Goal: Transaction & Acquisition: Purchase product/service

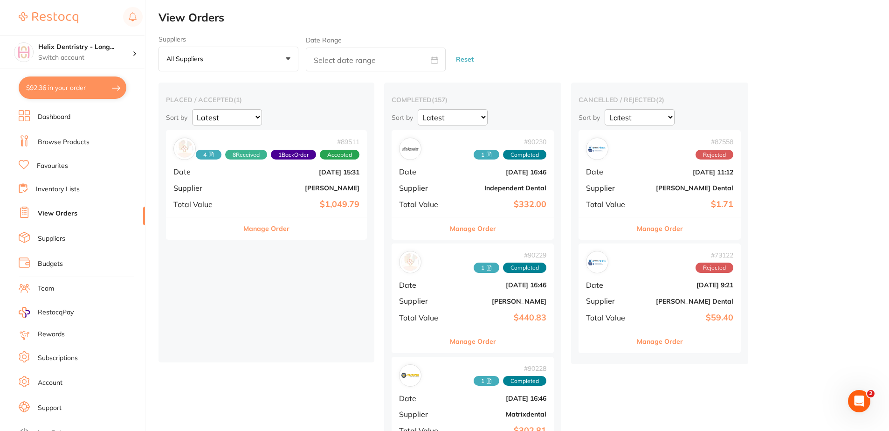
click at [82, 84] on button "$92.36 in your order" at bounding box center [73, 87] width 108 height 22
checkbox input "true"
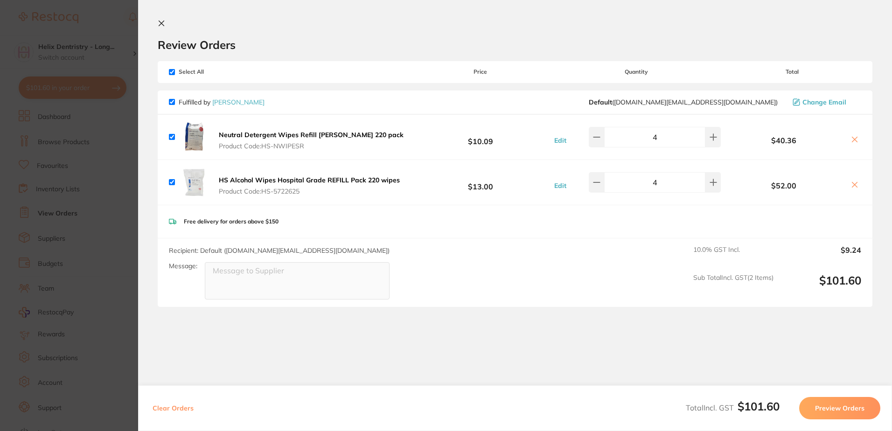
click at [111, 239] on section "Update RRP Set your pre negotiated price for this item. Item Agreed RRP (excl. …" at bounding box center [446, 215] width 892 height 431
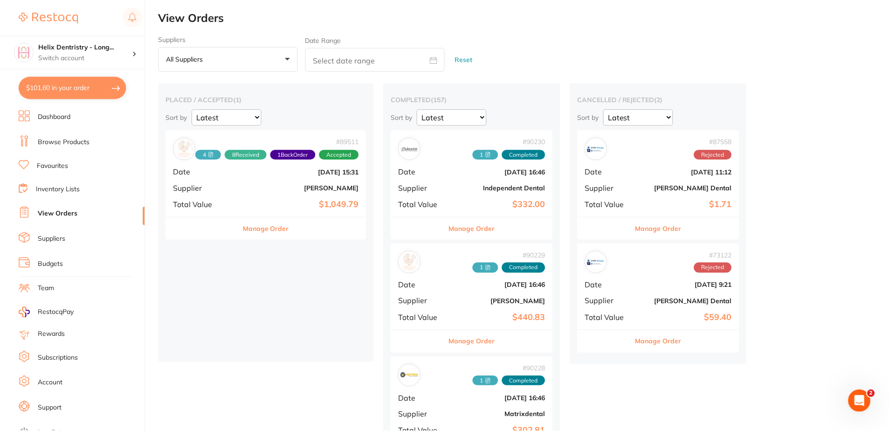
scroll to position [0, 0]
click at [76, 141] on link "Browse Products" at bounding box center [64, 142] width 52 height 9
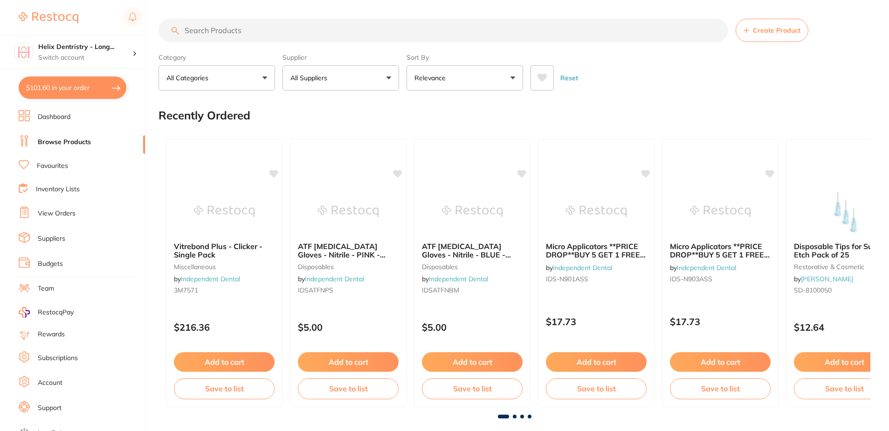
click at [257, 29] on input "search" at bounding box center [444, 30] width 570 height 23
click at [52, 217] on link "View Orders" at bounding box center [57, 213] width 38 height 9
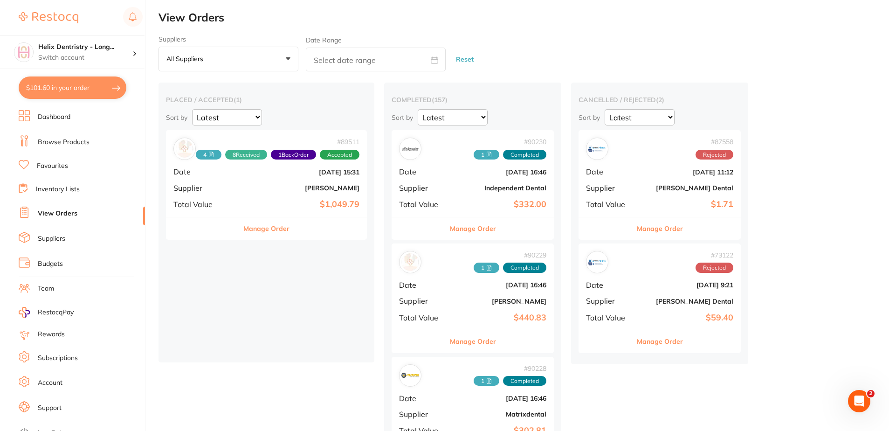
click at [243, 193] on div "# 89511 4 8 Received 1 Back Order Accepted Date Aug 7 2025, 15:31 Supplier Henr…" at bounding box center [266, 173] width 201 height 86
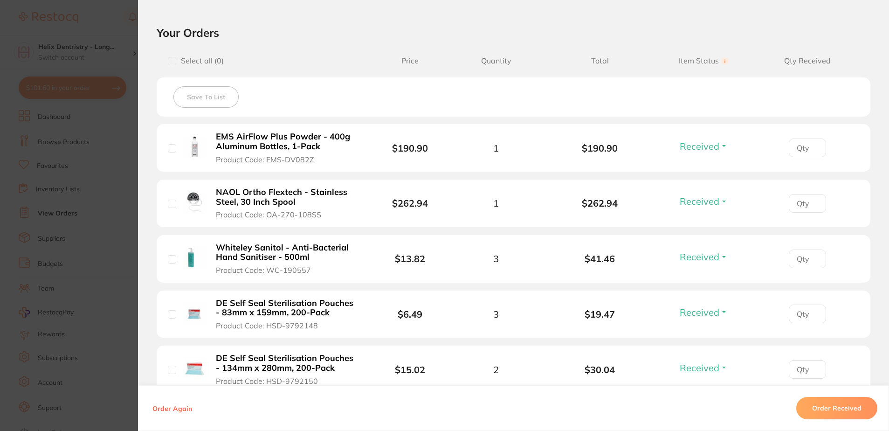
scroll to position [187, 0]
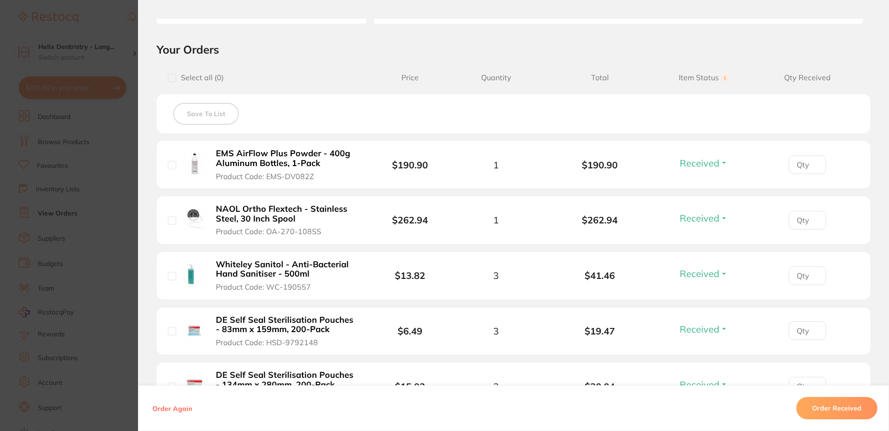
click at [98, 164] on section "Order ID: Restocq- 89511 Order Information 8 Received 1 Back Order Accepted Ord…" at bounding box center [444, 215] width 889 height 431
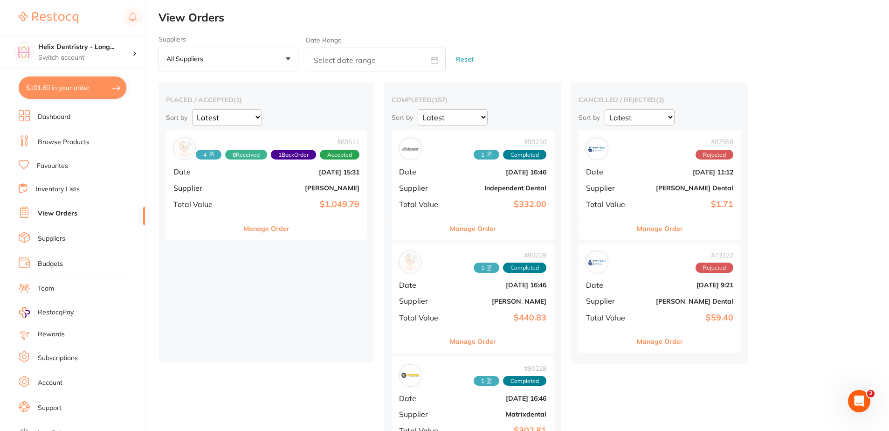
click at [69, 141] on link "Browse Products" at bounding box center [64, 142] width 52 height 9
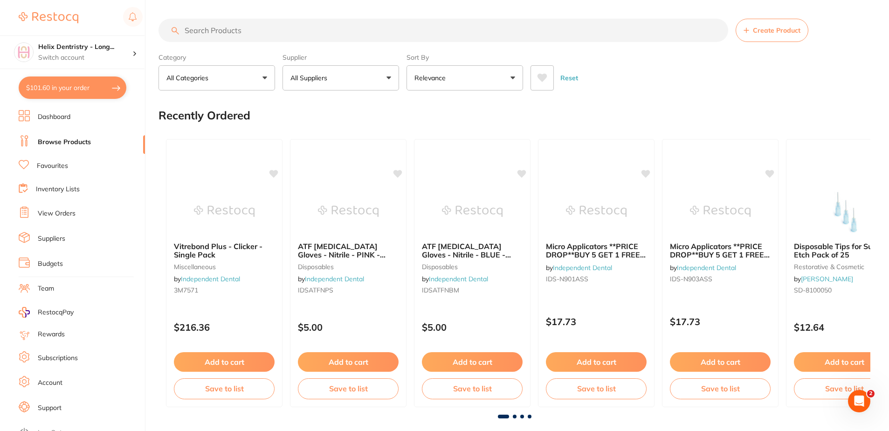
click at [266, 34] on input "search" at bounding box center [444, 30] width 570 height 23
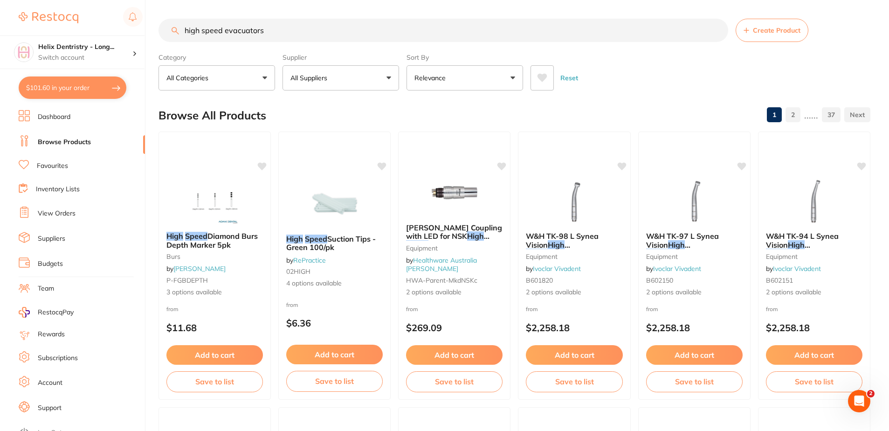
click at [223, 34] on input "high speed evacuators" at bounding box center [444, 30] width 570 height 23
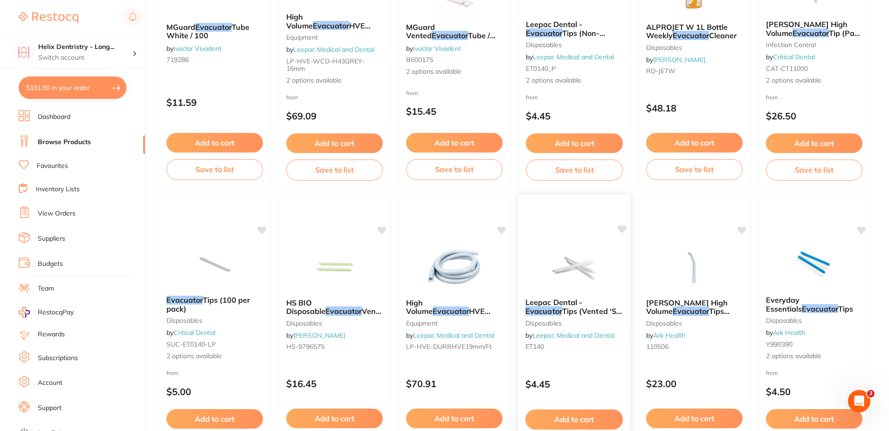
scroll to position [1119, 0]
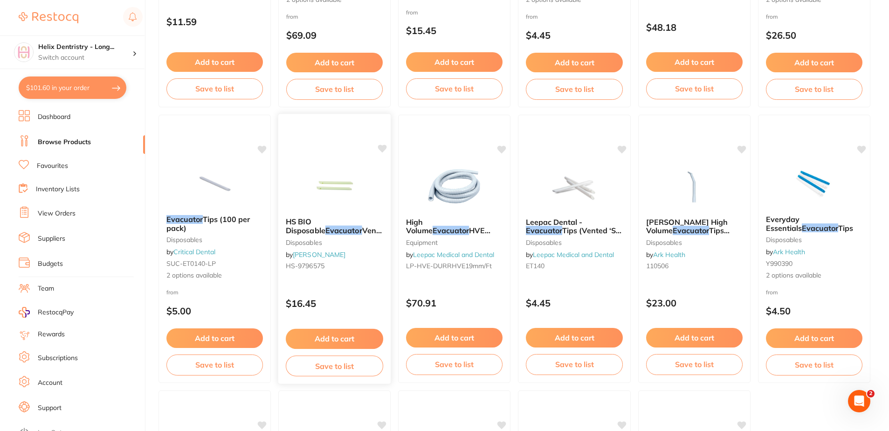
type input "evacuators"
click at [368, 301] on p "$16.45" at bounding box center [334, 303] width 97 height 11
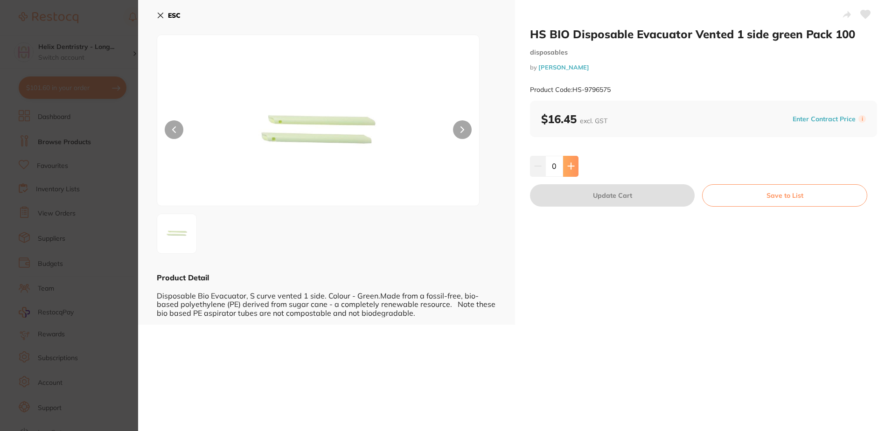
click at [564, 166] on button at bounding box center [570, 166] width 15 height 21
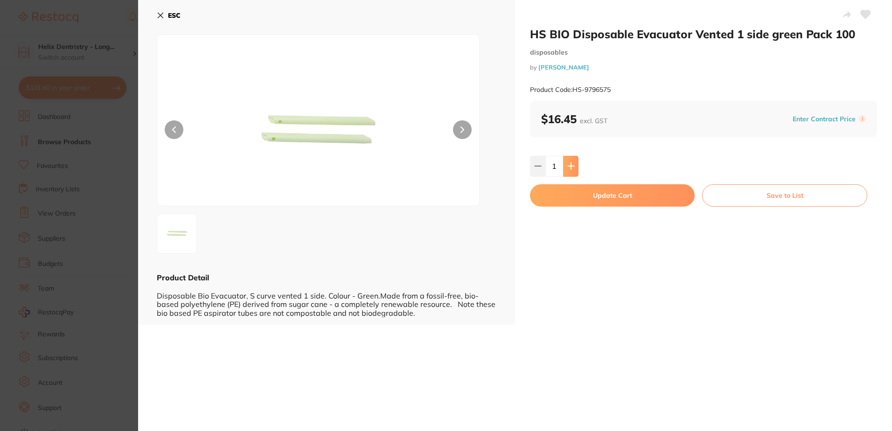
click at [564, 166] on button at bounding box center [570, 166] width 15 height 21
type input "2"
click at [559, 198] on button "Update Cart" at bounding box center [612, 195] width 165 height 22
checkbox input "false"
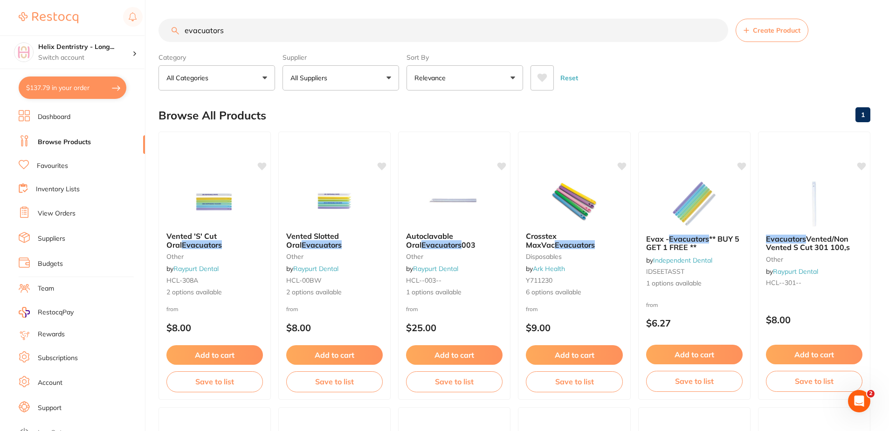
click at [255, 29] on input "evacuators" at bounding box center [444, 30] width 570 height 23
type input "e"
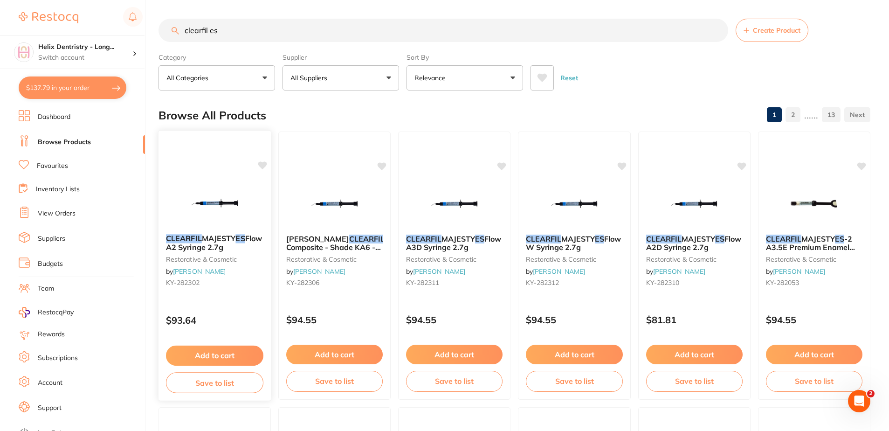
type input "clearfil es"
click at [254, 300] on div "CLEARFIL MAJESTY ES Flow A2 Syringe 2.7g restorative & cosmetic by Henry Schein…" at bounding box center [215, 265] width 114 height 271
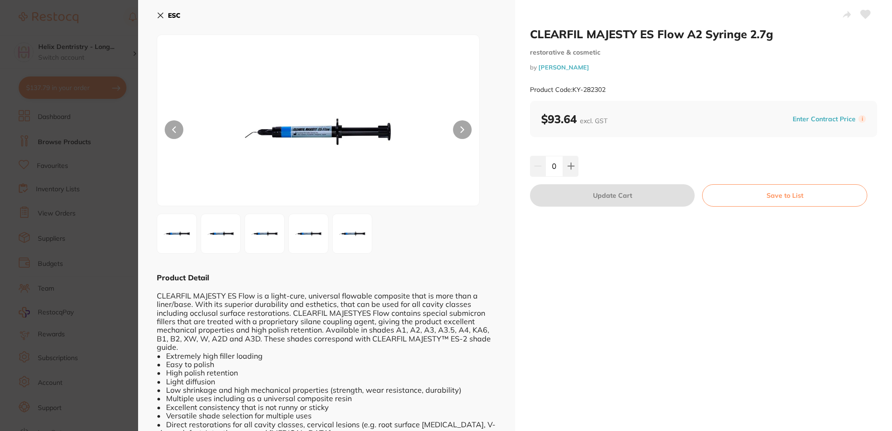
click at [233, 236] on img at bounding box center [221, 234] width 34 height 34
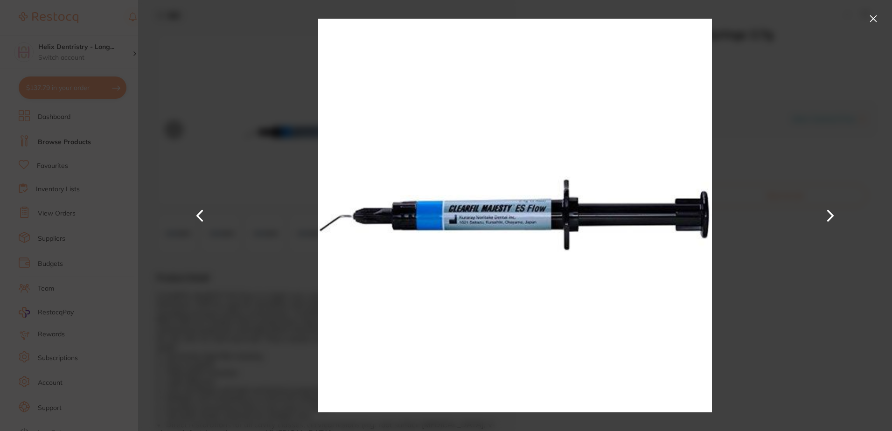
click at [831, 216] on button at bounding box center [830, 215] width 22 height 215
click at [874, 21] on button at bounding box center [873, 18] width 15 height 15
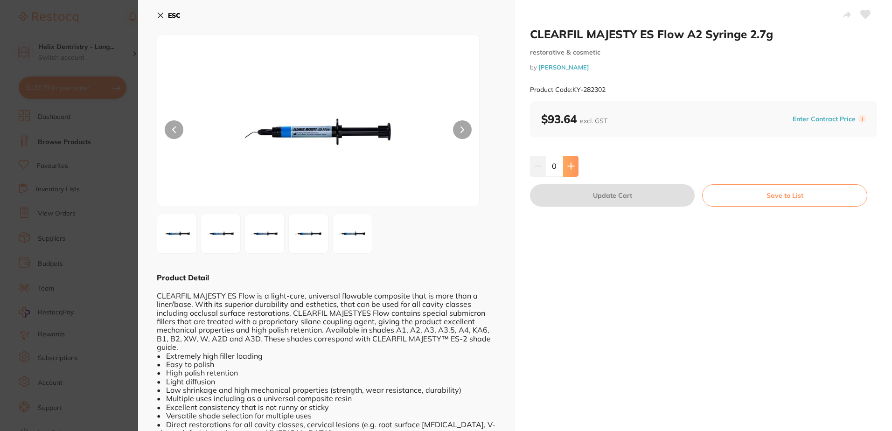
click at [567, 168] on icon at bounding box center [570, 165] width 7 height 7
type input "1"
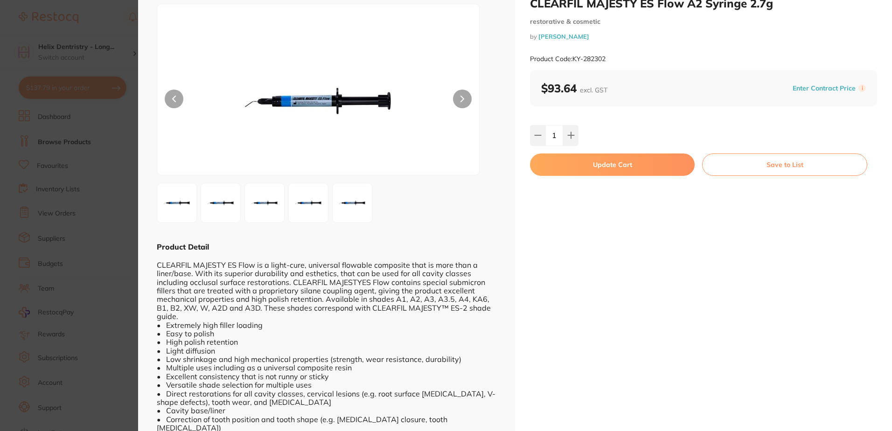
scroll to position [47, 0]
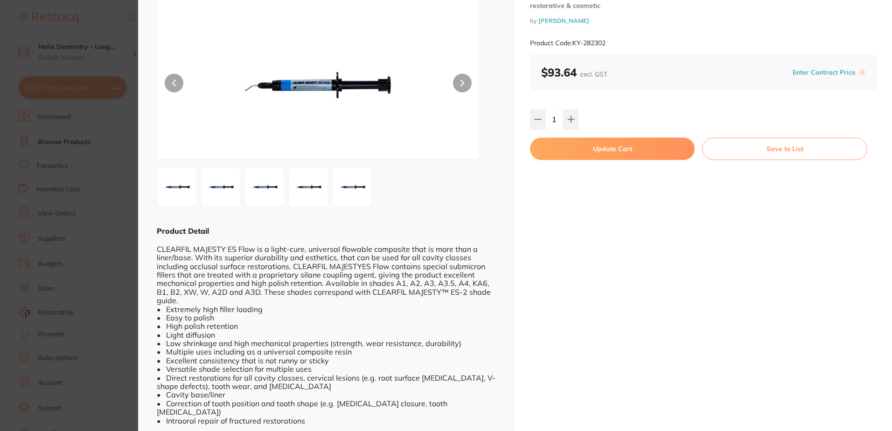
click at [593, 152] on button "Update Cart" at bounding box center [612, 149] width 165 height 22
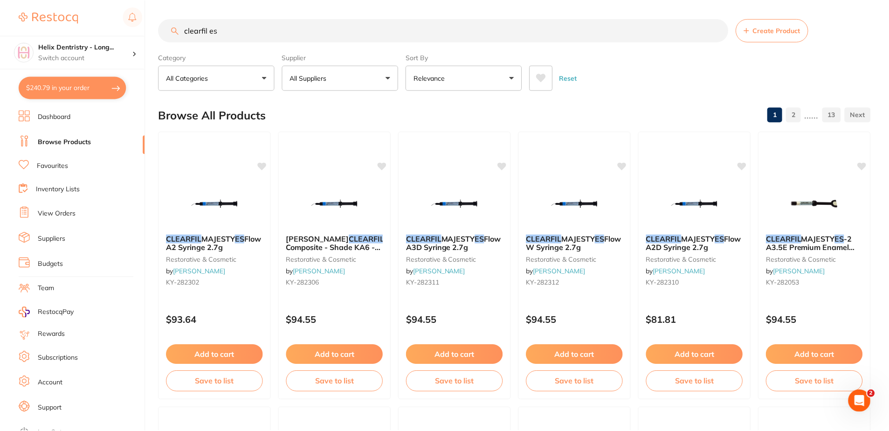
scroll to position [7, 0]
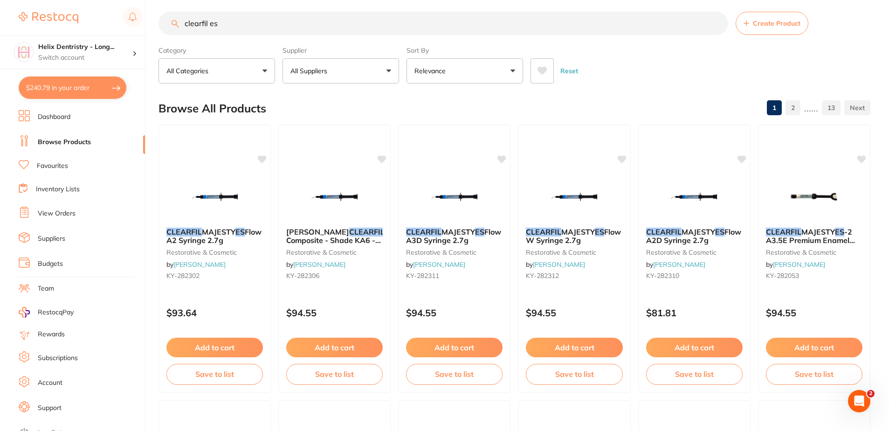
click at [235, 25] on input "clearfil es" at bounding box center [444, 23] width 570 height 23
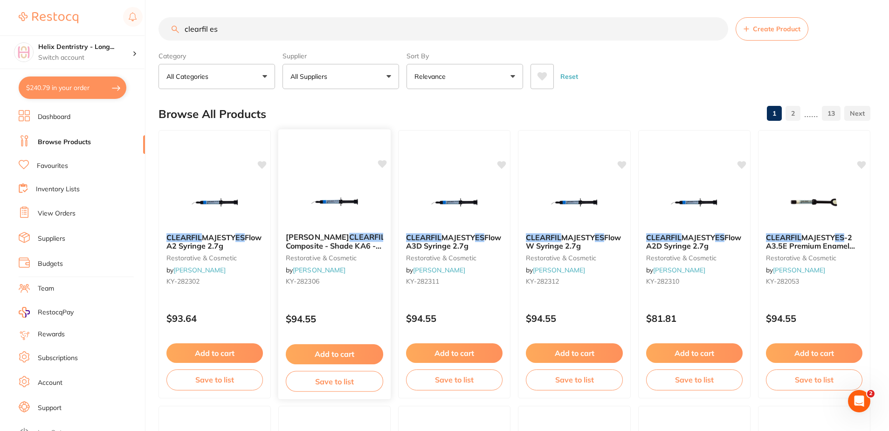
scroll to position [0, 0]
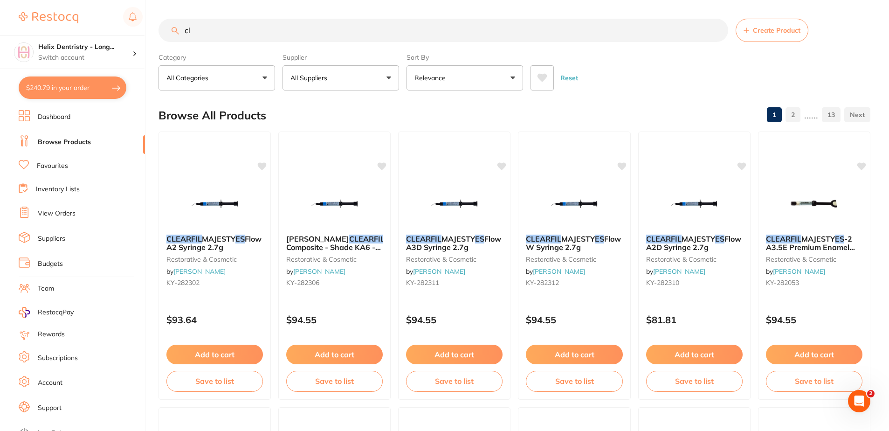
type input "c"
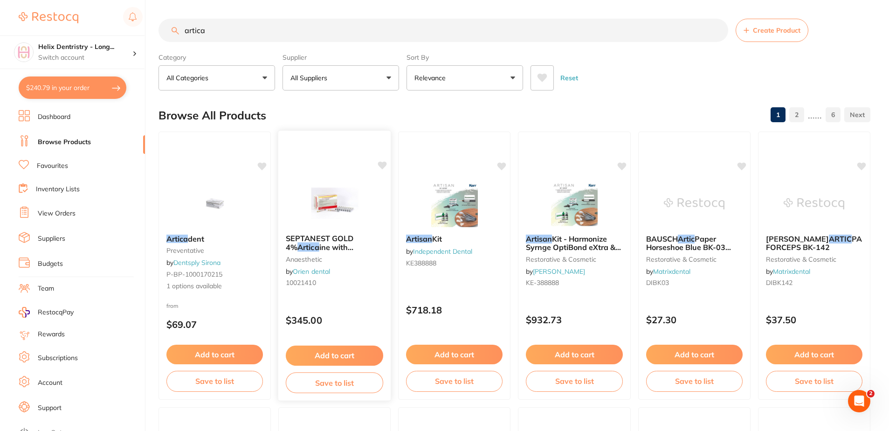
click at [362, 299] on div "SEPTANEST GOLD 4% Artica ine with 1:100000 Adrenalin 2.2ml, Box of 100 anaesthe…" at bounding box center [335, 265] width 114 height 271
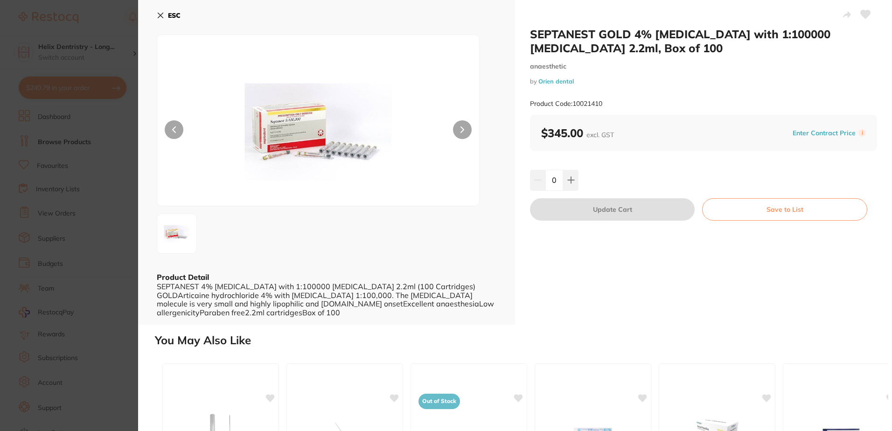
click at [135, 232] on section "SEPTANEST GOLD 4% Articaine with 1:100000 Adrenalin 2.2ml, Box of 100 anaesthet…" at bounding box center [446, 215] width 892 height 431
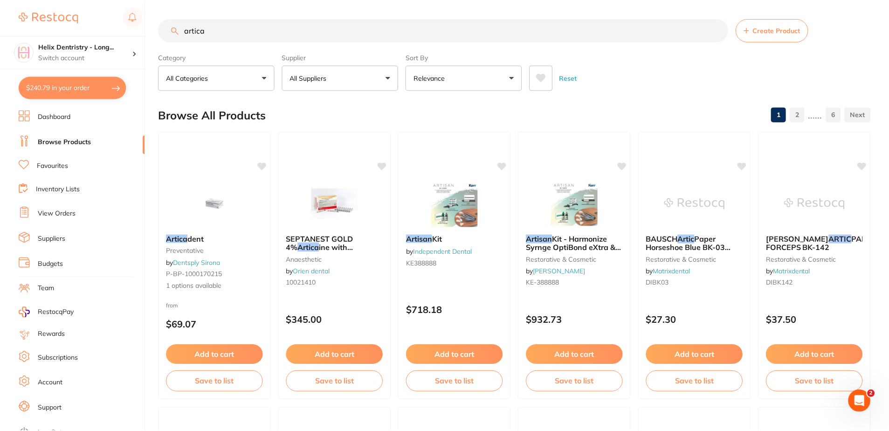
scroll to position [0, 0]
click at [258, 28] on input "artica" at bounding box center [444, 29] width 570 height 23
type input "a"
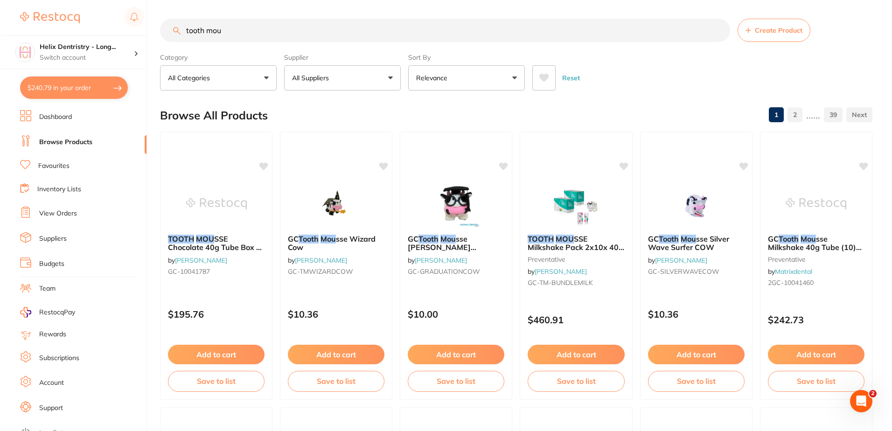
scroll to position [0, 0]
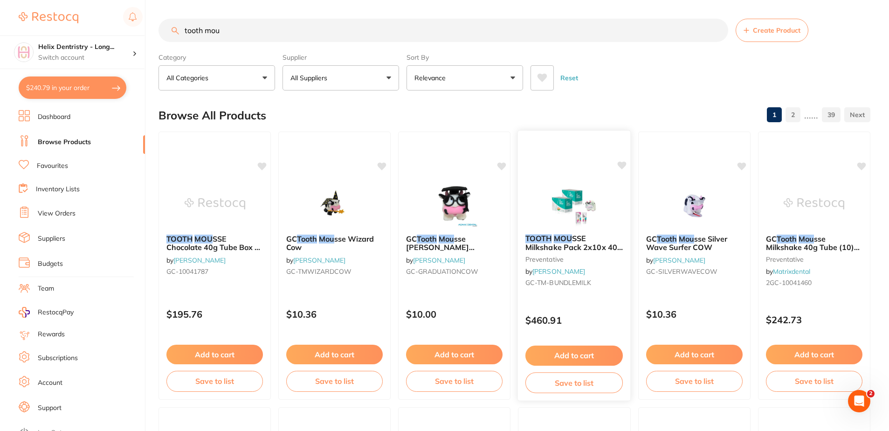
type input "tooth mou"
click at [613, 296] on div "TOOTH MOU SSE Milkshake Pack 2x10x 40g Tubes & 1x Hope Cow preventative by Henr…" at bounding box center [574, 262] width 113 height 71
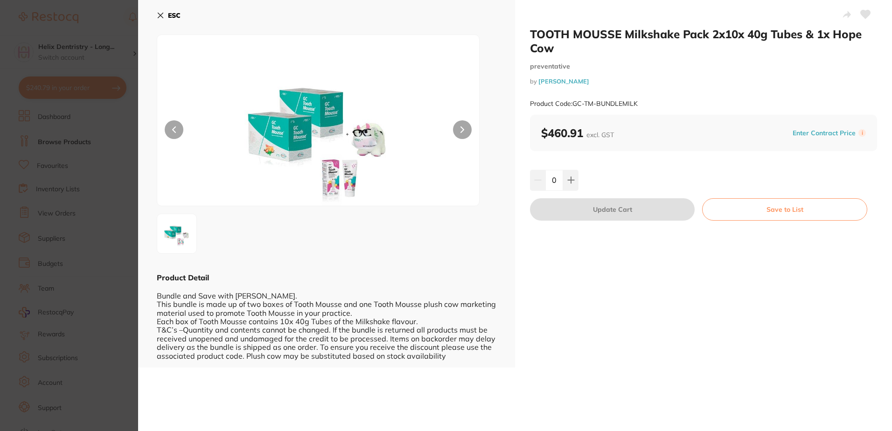
click at [108, 297] on section "TOOTH MOUSSE Milkshake Pack 2x10x 40g Tubes & 1x Hope Cow preventative by Henry…" at bounding box center [446, 215] width 892 height 431
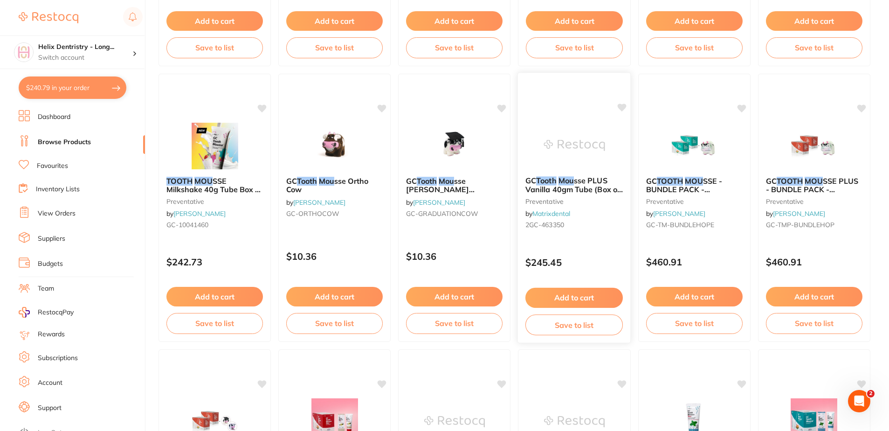
scroll to position [327, 0]
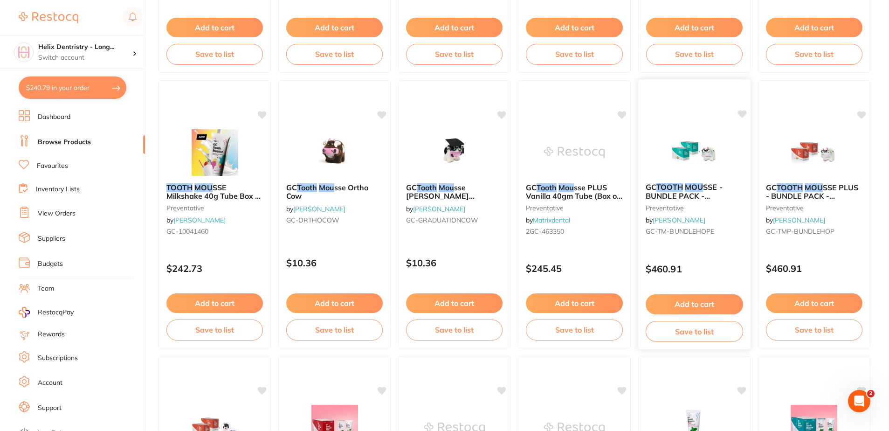
click at [708, 251] on div "GC TOOTH MOU SSE - BUNDLE PACK - Strawberry, Vanilla, Mint, Melon, Tutti-Frutti…" at bounding box center [695, 214] width 114 height 271
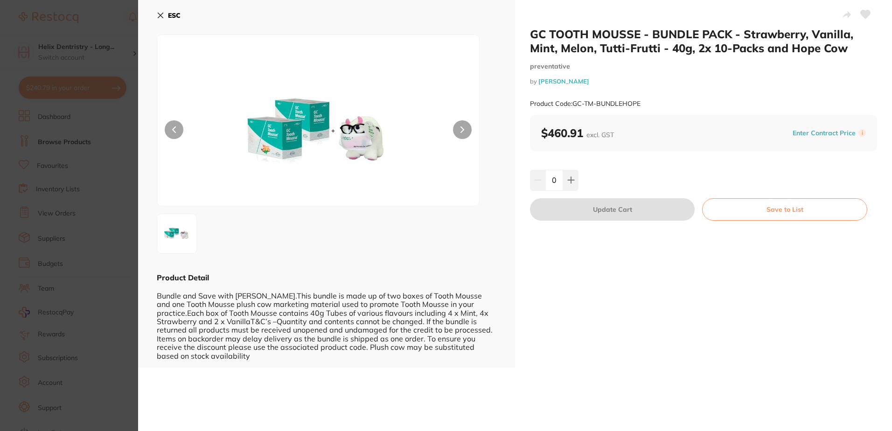
click at [116, 204] on section "GC TOOTH MOUSSE - BUNDLE PACK - Strawberry, Vanilla, Mint, Melon, Tutti-Frutti …" at bounding box center [446, 215] width 892 height 431
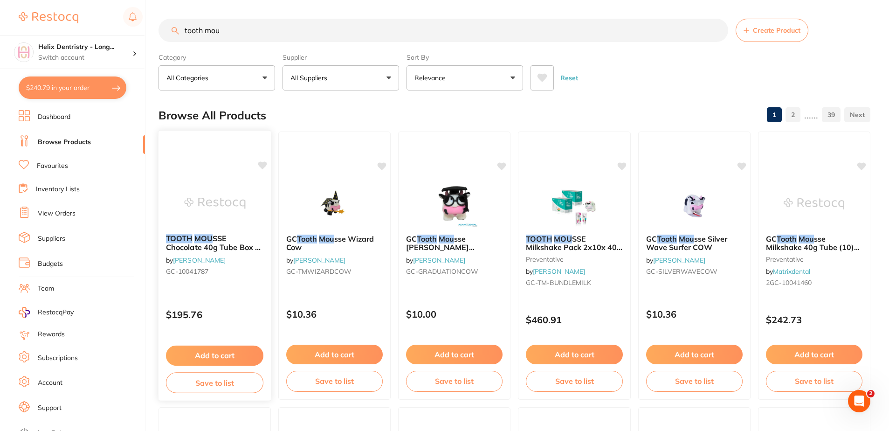
click at [239, 281] on div "TOOTH MOU SSE Chocolate 40g Tube Box of 10 by Henry Schein Halas GC-10041787" at bounding box center [215, 257] width 113 height 60
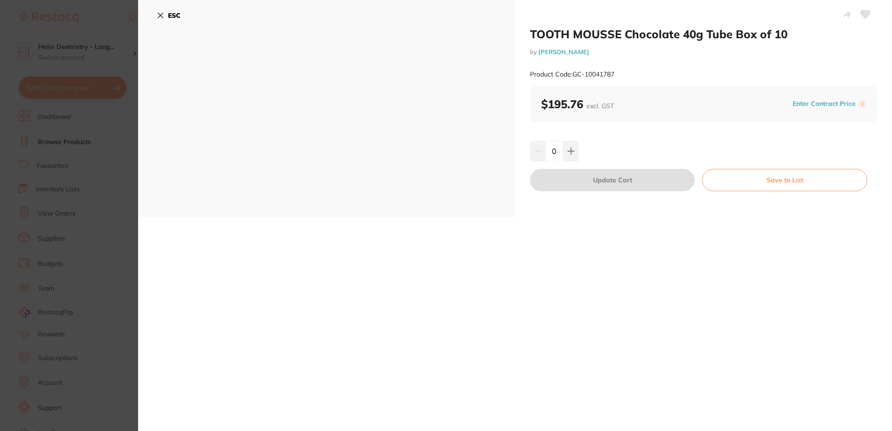
click at [118, 186] on section "TOOTH MOUSSE Chocolate 40g Tube Box of 10 by Henry Schein Halas Product Code: G…" at bounding box center [446, 215] width 892 height 431
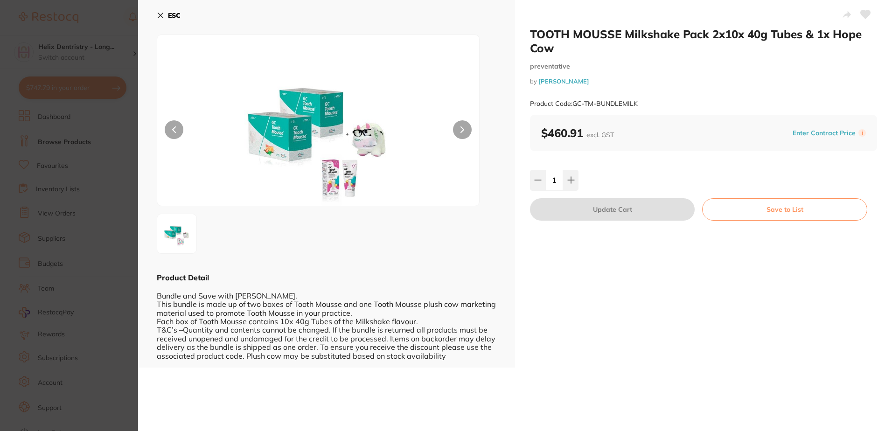
click at [84, 228] on section "TOOTH MOUSSE Milkshake Pack 2x10x 40g Tubes & 1x Hope Cow preventative by [PERS…" at bounding box center [446, 215] width 892 height 431
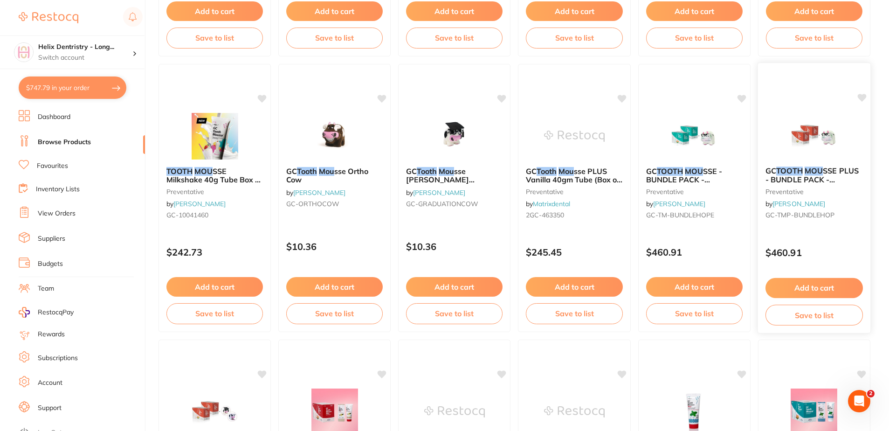
scroll to position [327, 0]
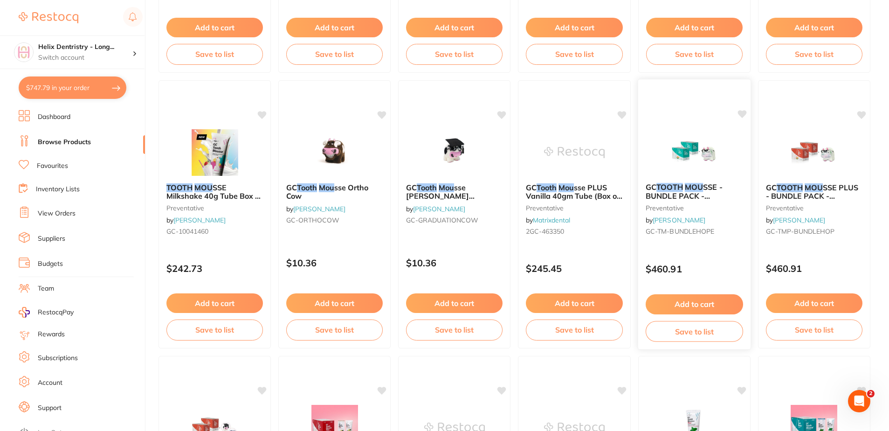
click at [734, 267] on p "$460.91" at bounding box center [694, 269] width 97 height 11
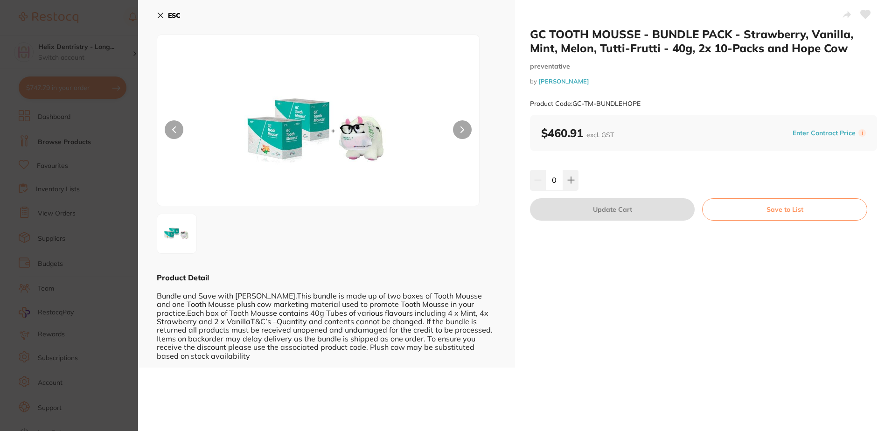
click at [113, 257] on section "GC TOOTH MOUSSE - BUNDLE PACK - Strawberry, Vanilla, Mint, Melon, Tutti-Frutti …" at bounding box center [446, 215] width 892 height 431
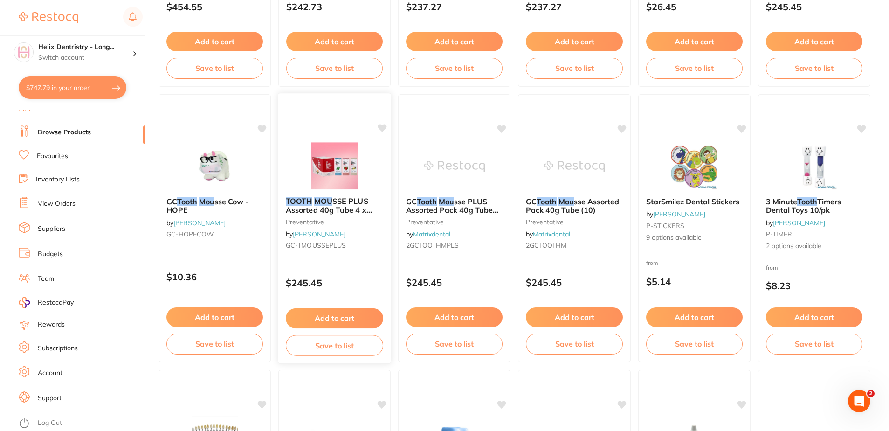
scroll to position [777, 0]
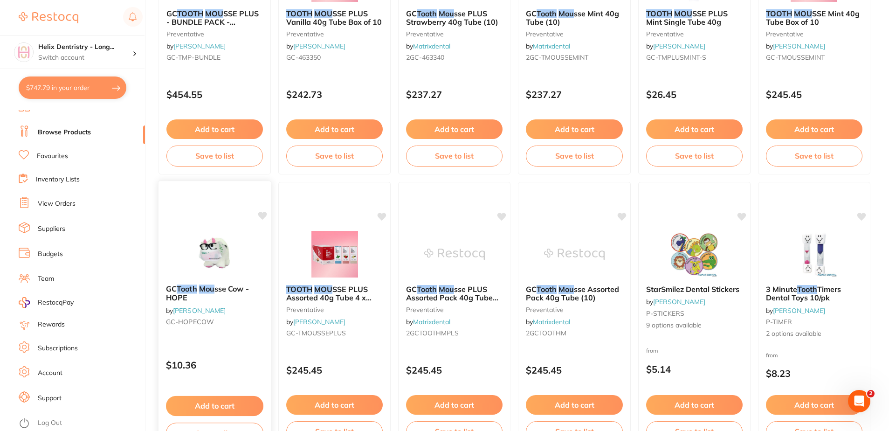
click at [226, 247] on img at bounding box center [214, 253] width 61 height 47
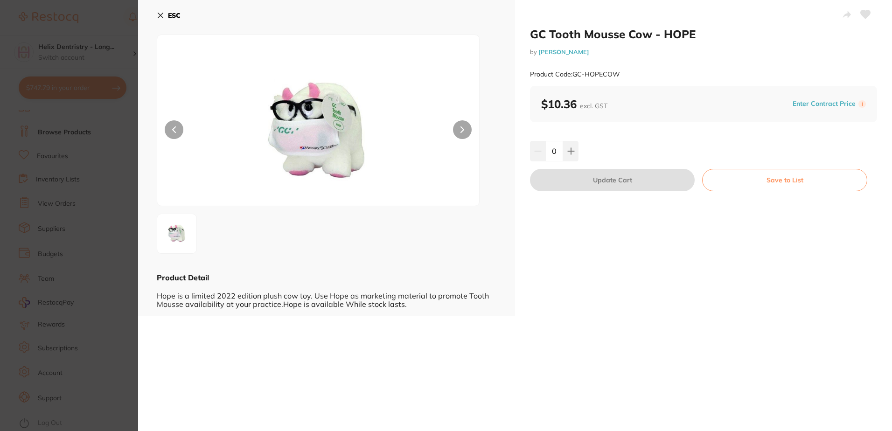
click at [110, 223] on section "GC Tooth Mousse Cow - HOPE by [PERSON_NAME] Product Code: GC-HOPECOW ESC Produc…" at bounding box center [446, 215] width 892 height 431
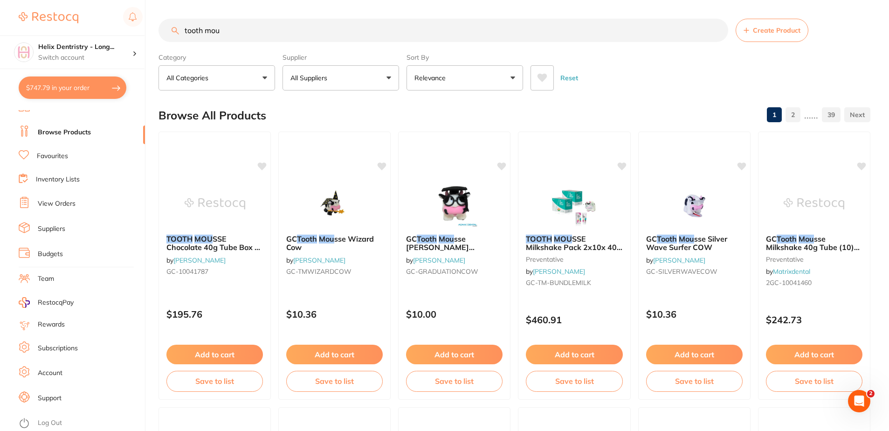
click at [76, 178] on link "Inventory Lists" at bounding box center [58, 179] width 44 height 9
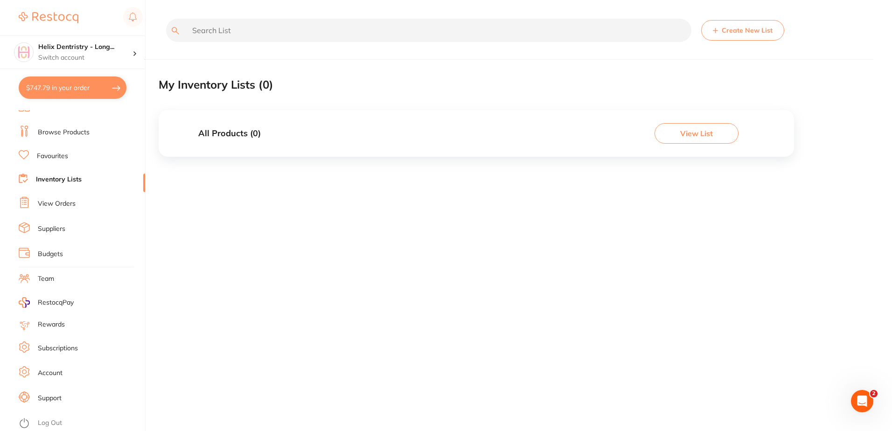
click at [56, 147] on ul "Dashboard Browse Products Favourites Inventory Lists View Orders Suppliers Budg…" at bounding box center [82, 261] width 126 height 322
click at [62, 160] on link "Favourites" at bounding box center [52, 156] width 31 height 9
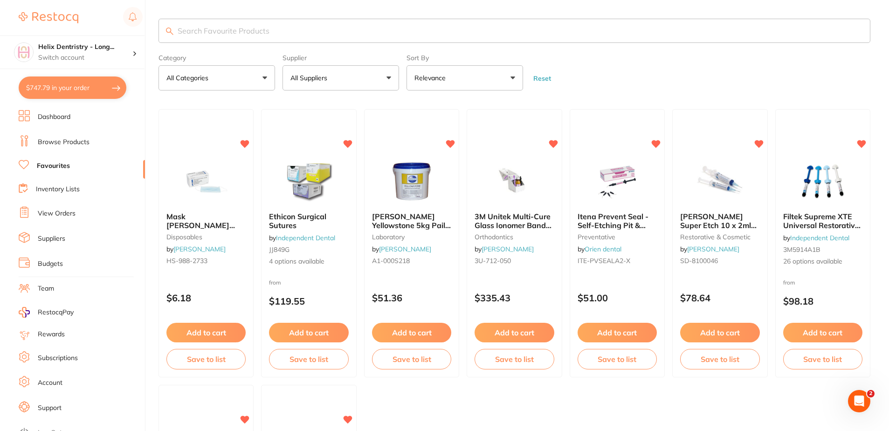
click at [64, 146] on link "Browse Products" at bounding box center [64, 142] width 52 height 9
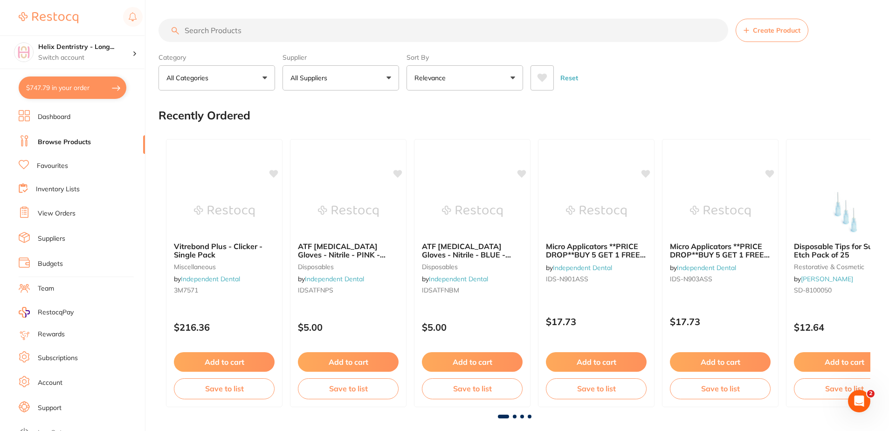
click at [70, 84] on button "$747.79 in your order" at bounding box center [73, 87] width 108 height 22
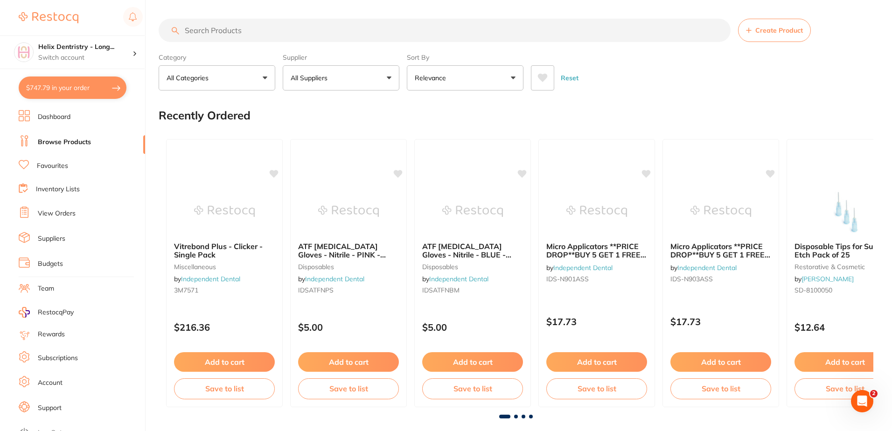
checkbox input "true"
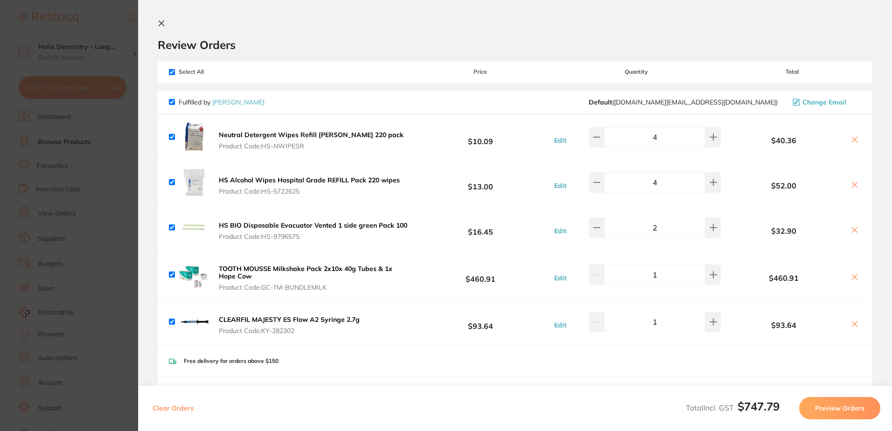
click at [112, 167] on section "Update RRP Set your pre negotiated price for this item. Item Agreed RRP (excl. …" at bounding box center [446, 215] width 892 height 431
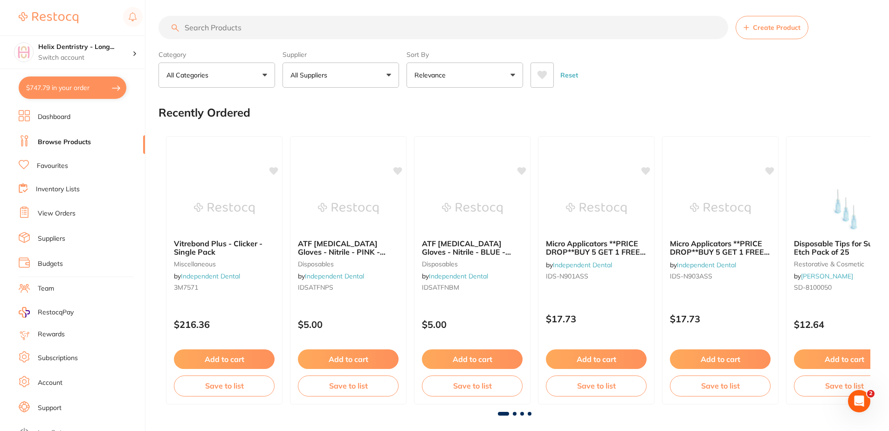
click at [109, 88] on button "$747.79 in your order" at bounding box center [73, 87] width 108 height 22
